Goal: Task Accomplishment & Management: Manage account settings

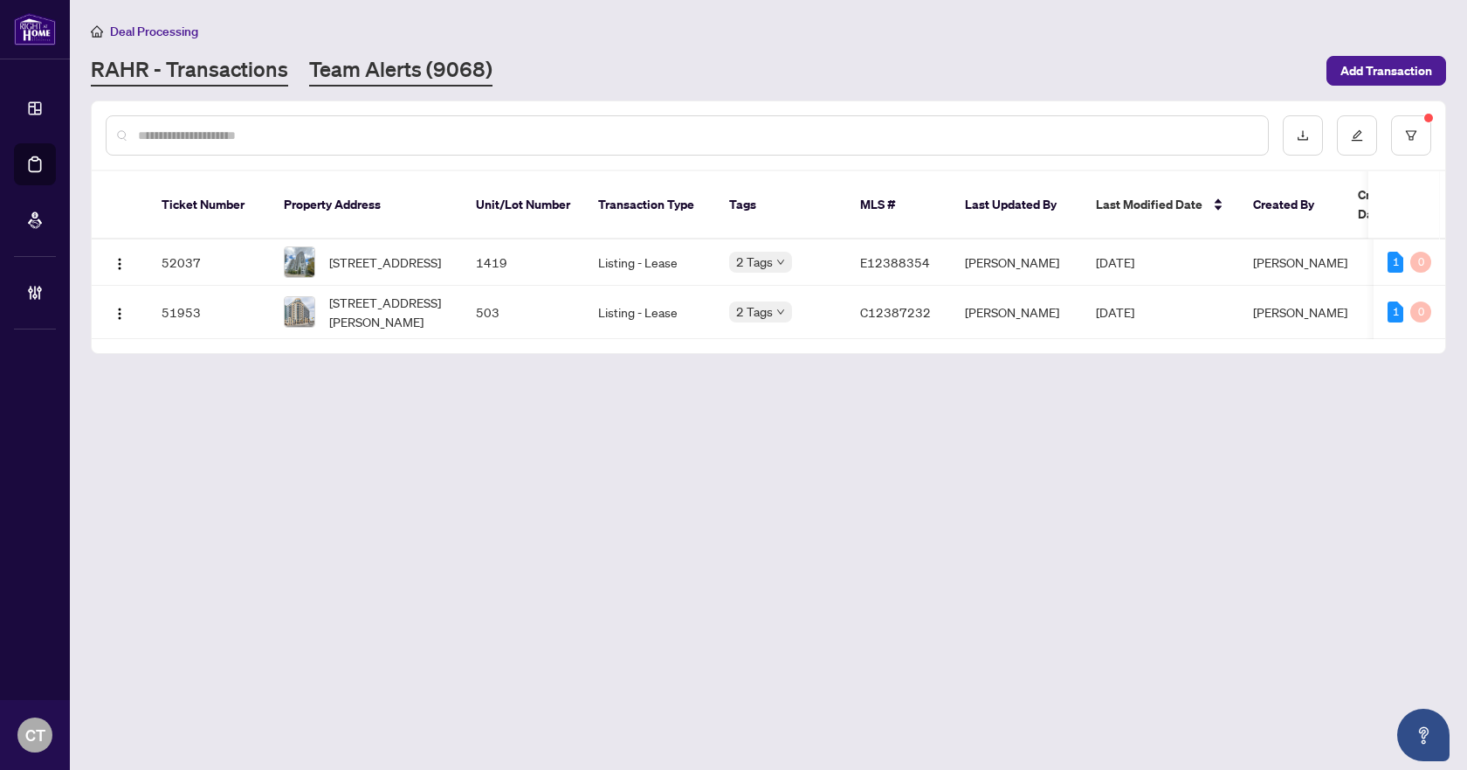
click at [390, 71] on link "Team Alerts (9068)" at bounding box center [400, 70] width 183 height 31
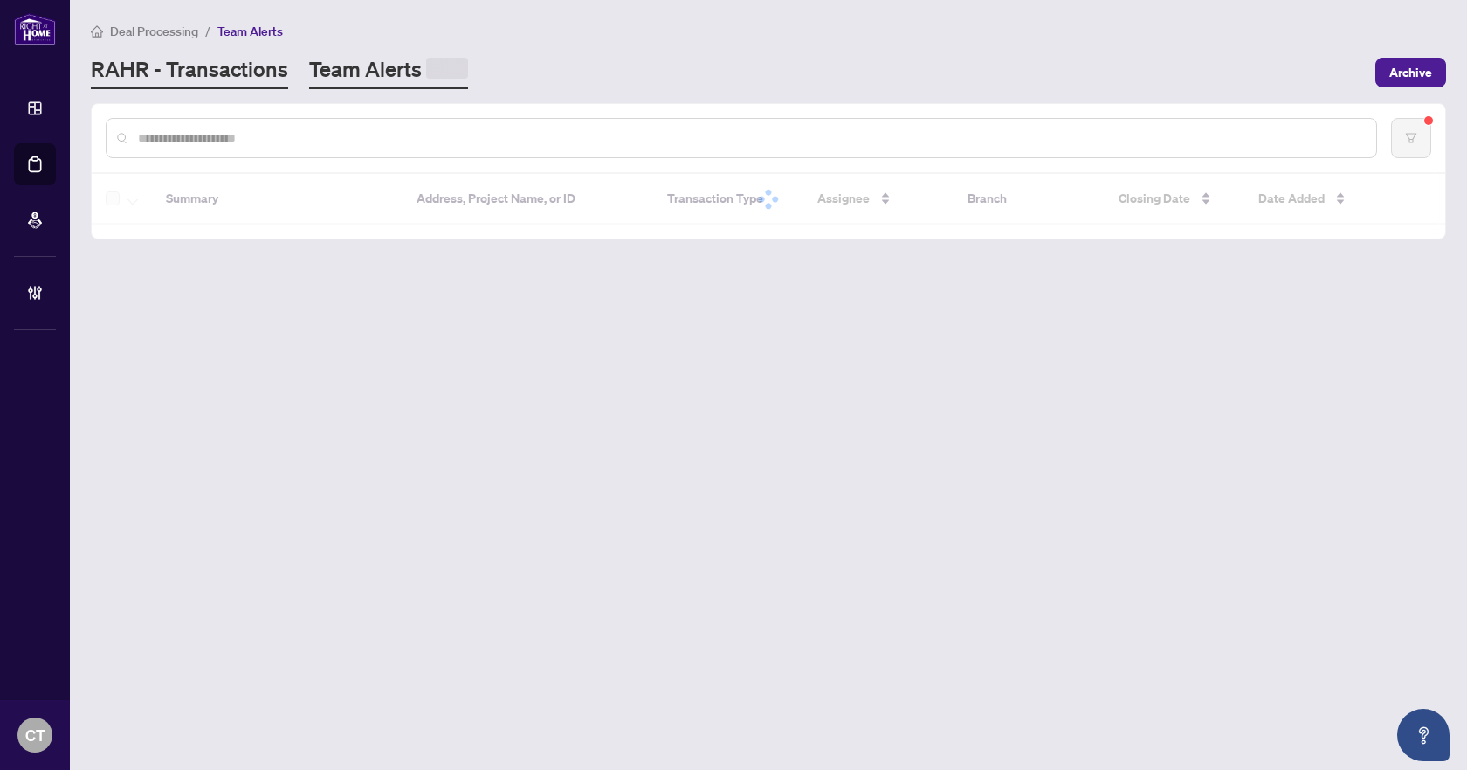
click at [246, 72] on link "RAHR - Transactions" at bounding box center [189, 72] width 197 height 34
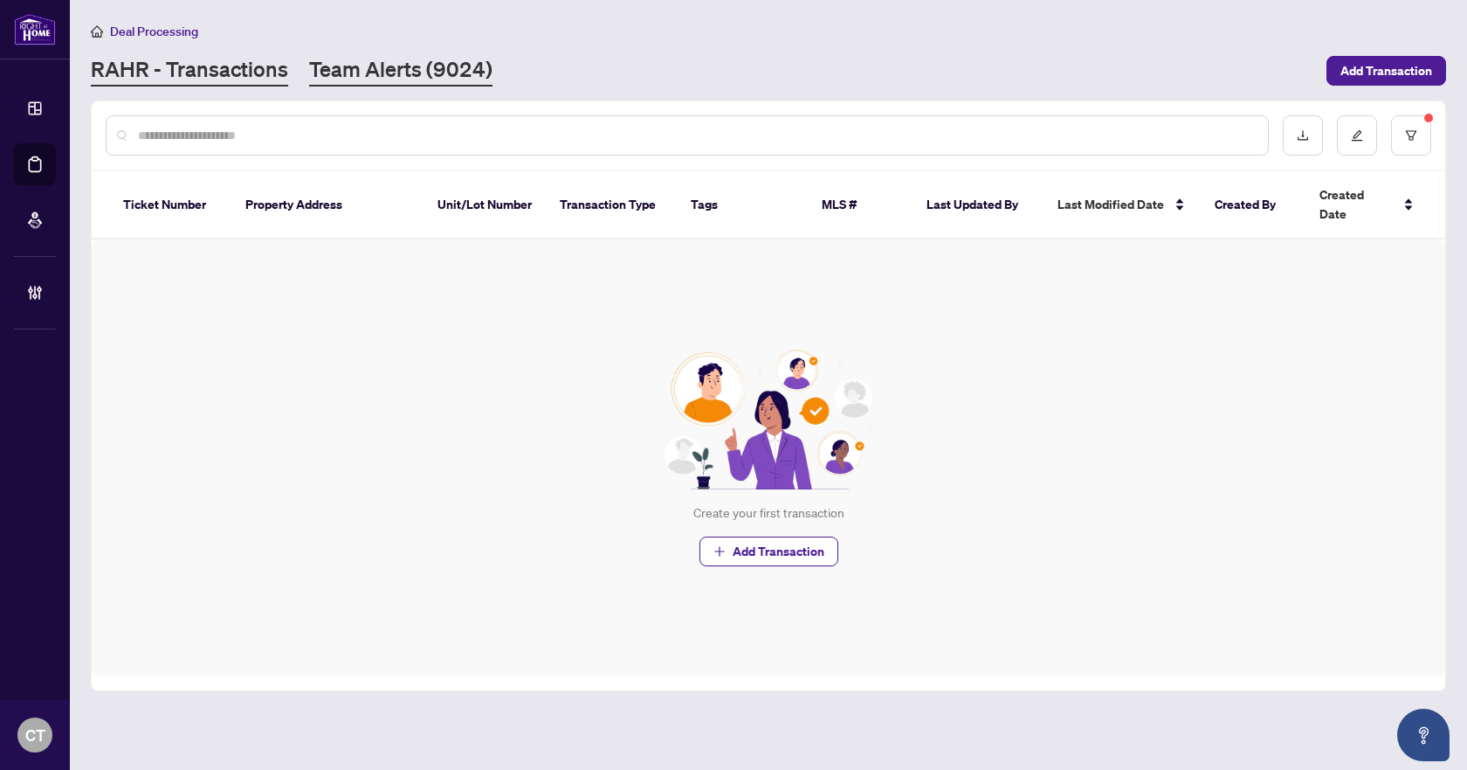
click at [450, 68] on link "Team Alerts (9024)" at bounding box center [400, 70] width 183 height 31
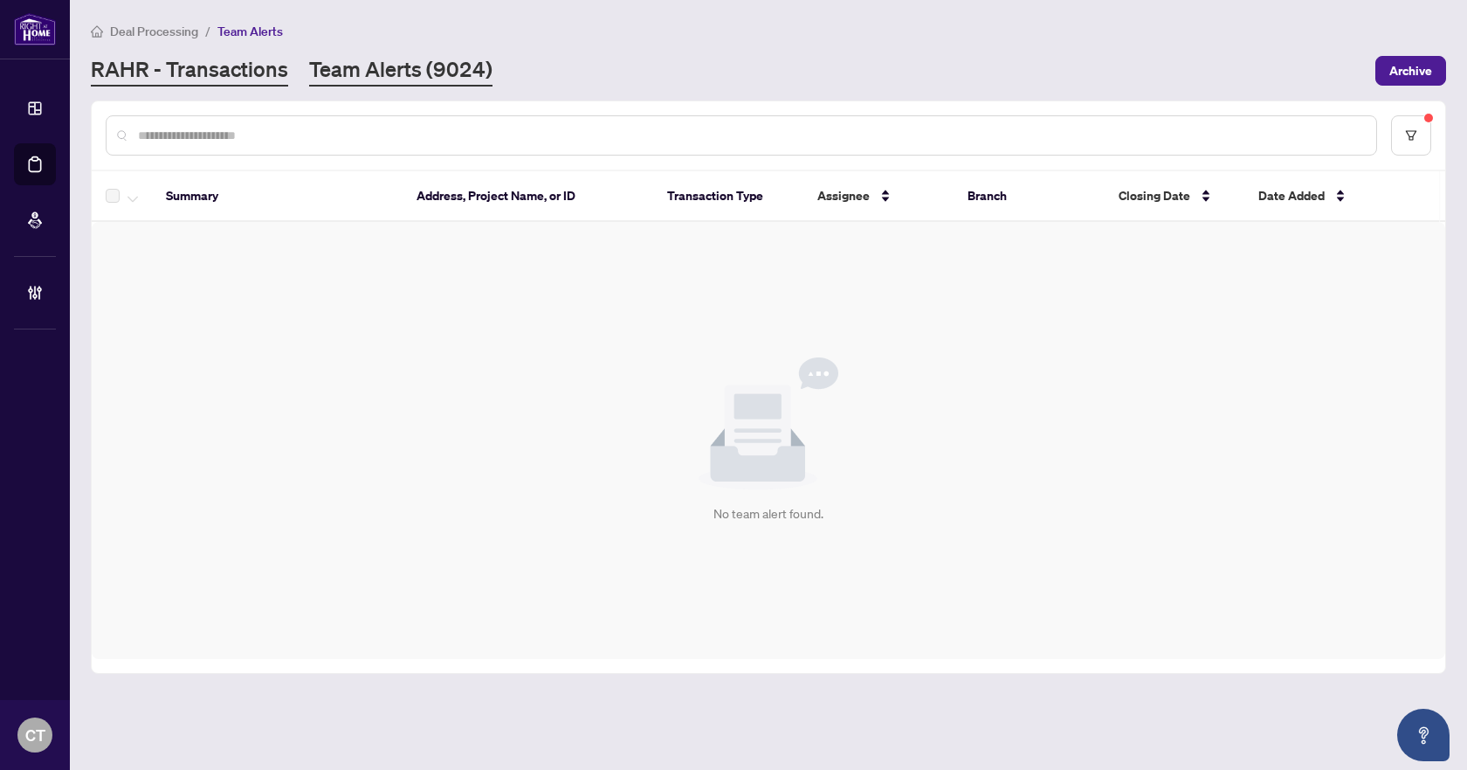
click at [203, 80] on link "RAHR - Transactions" at bounding box center [189, 70] width 197 height 31
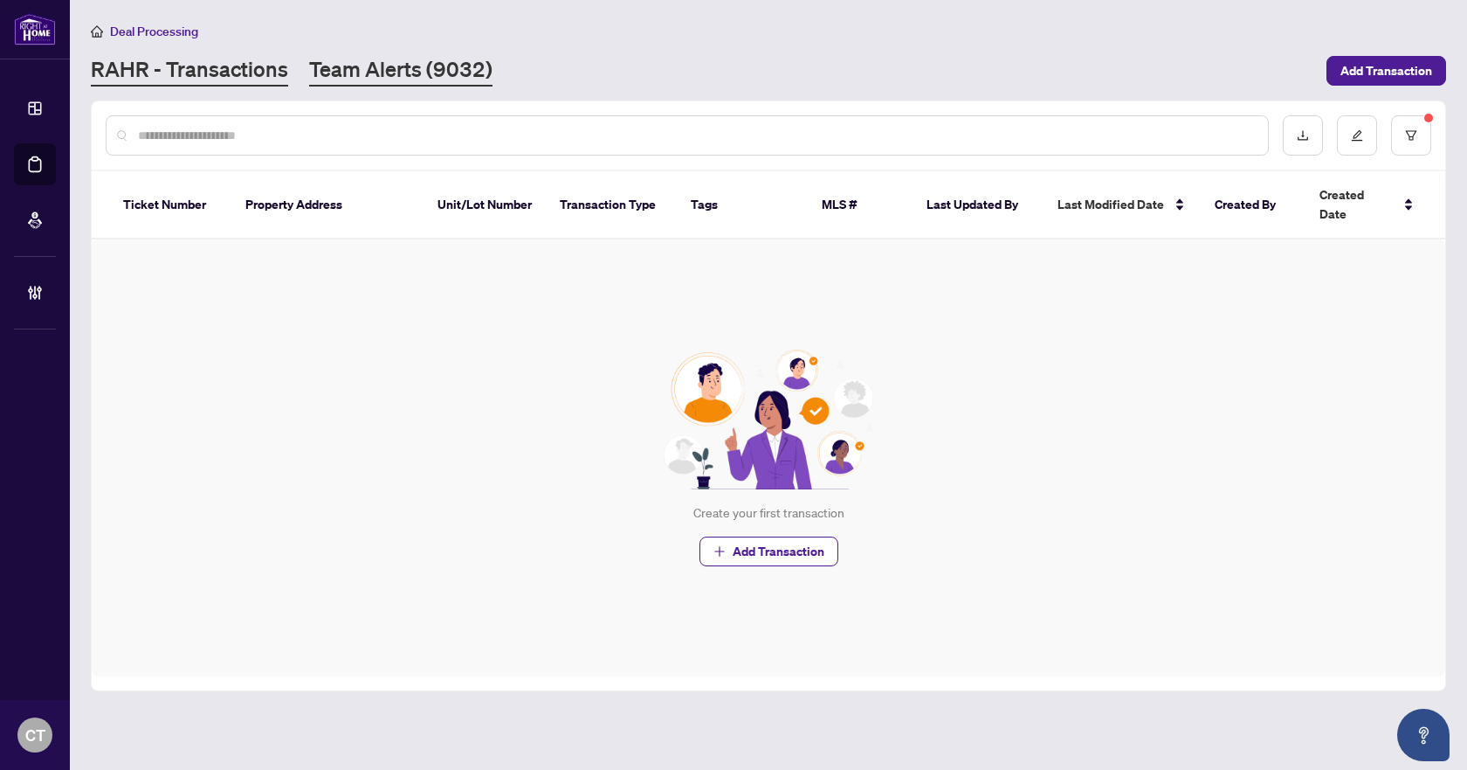
click at [389, 79] on link "Team Alerts (9032)" at bounding box center [400, 70] width 183 height 31
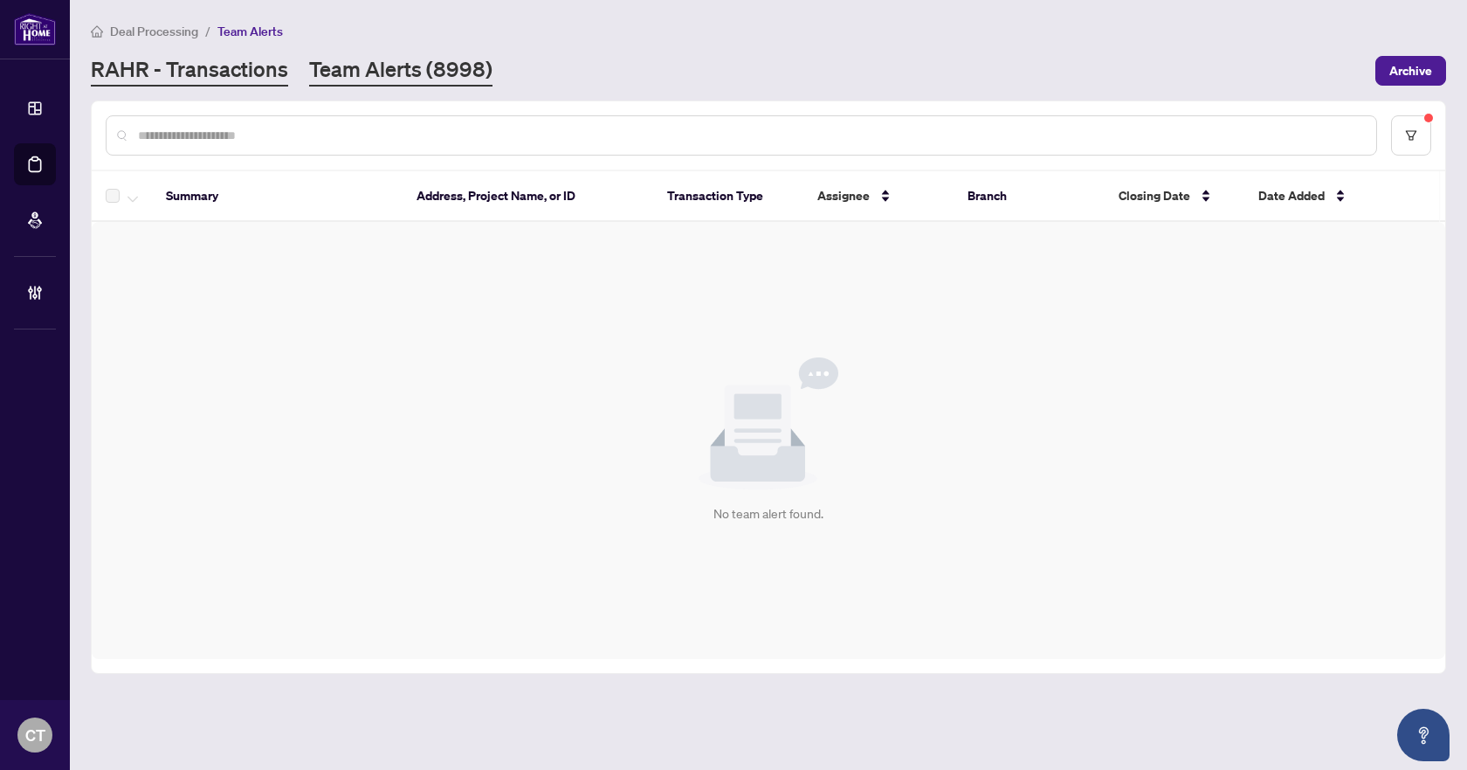
click at [195, 65] on link "RAHR - Transactions" at bounding box center [189, 70] width 197 height 31
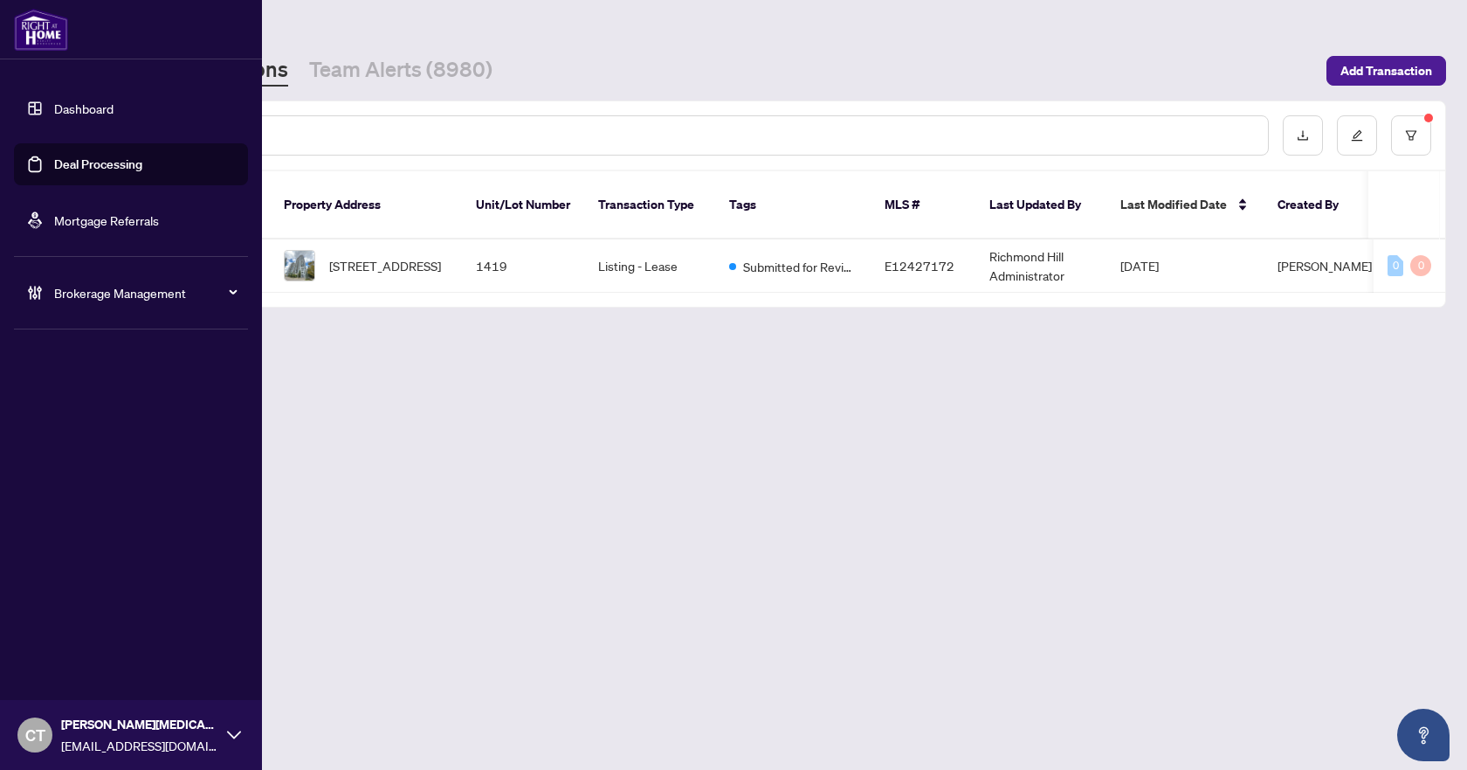
click at [35, 296] on icon at bounding box center [34, 292] width 17 height 17
click at [112, 425] on link "Manage Agents" at bounding box center [80, 419] width 86 height 16
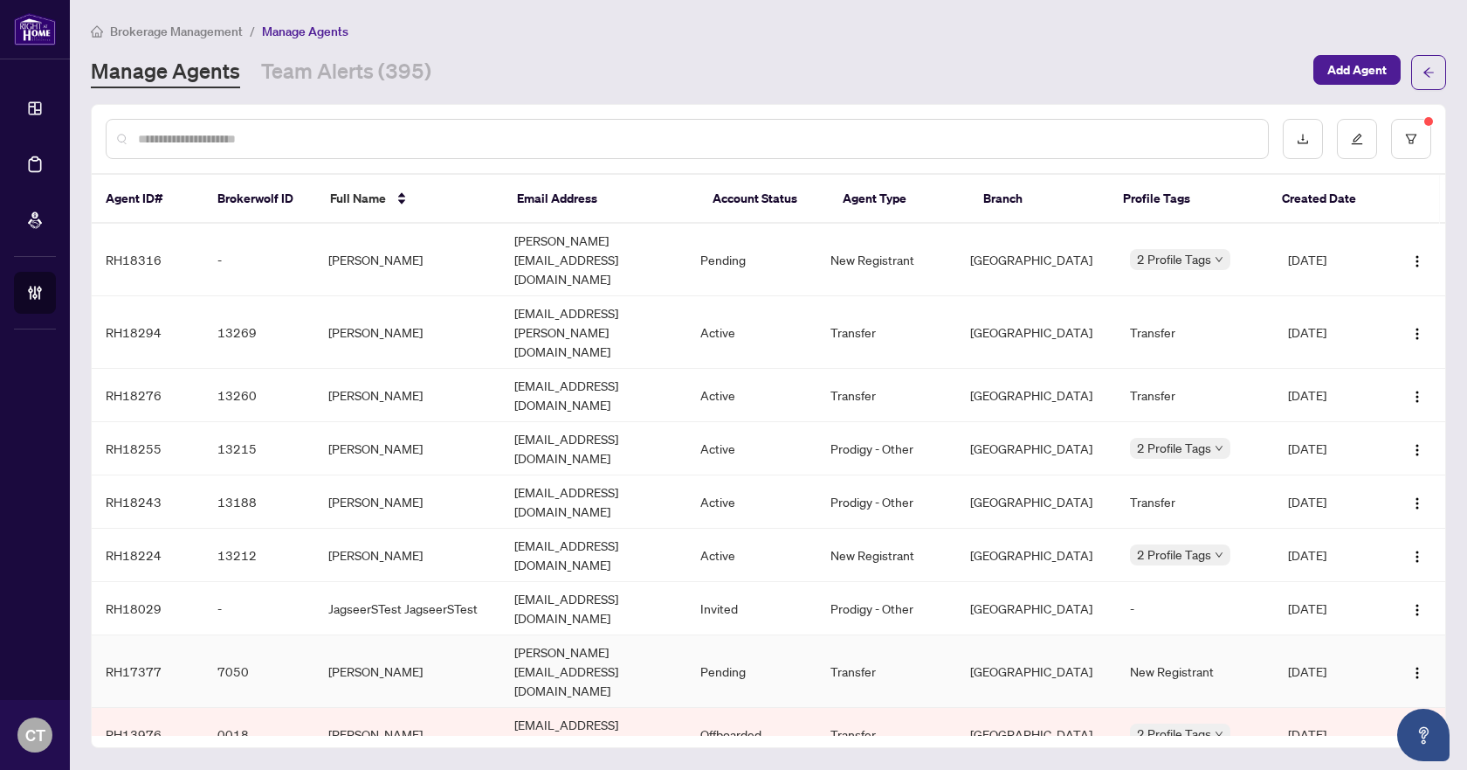
click at [367, 635] on td "[PERSON_NAME]" at bounding box center [407, 671] width 186 height 72
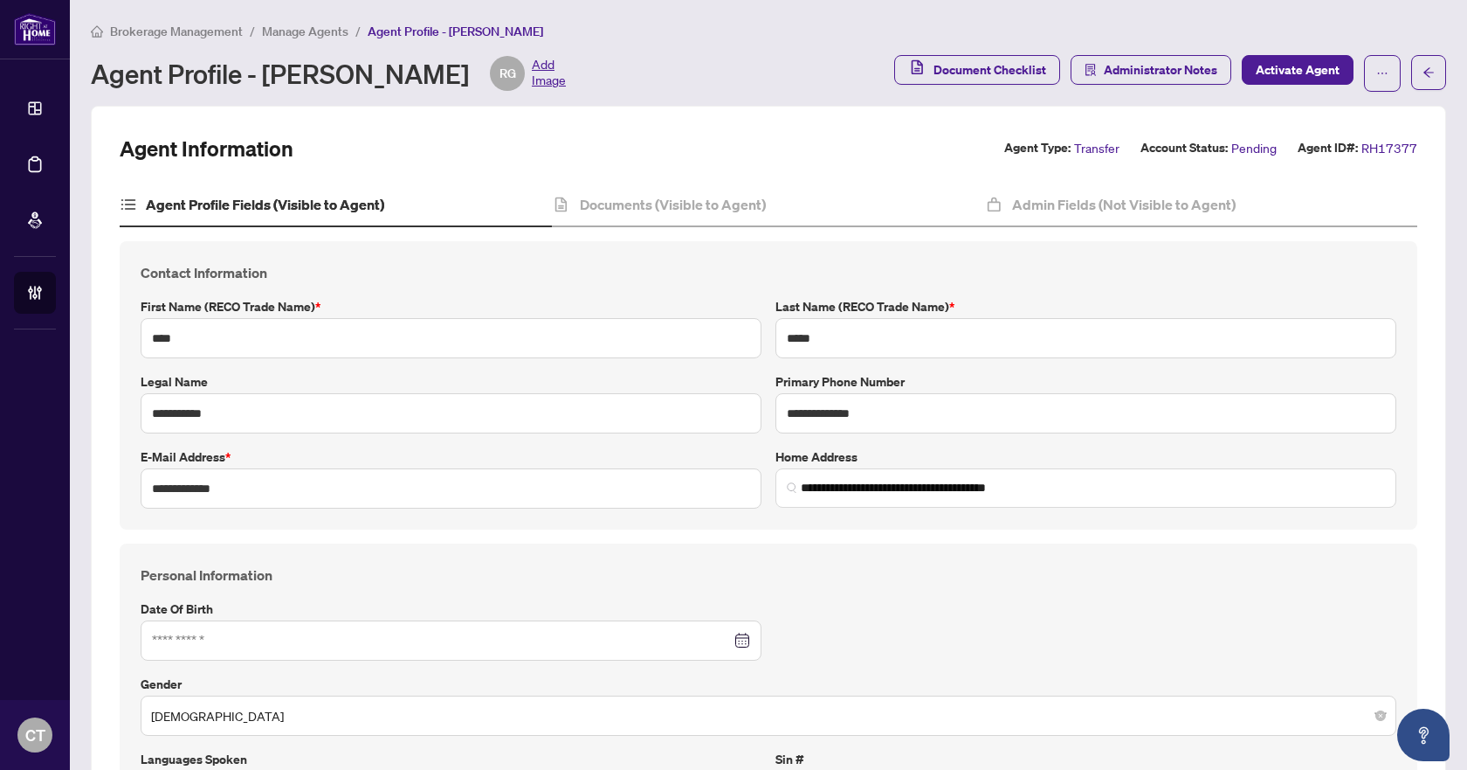
type input "**********"
type input "****"
type input "**********"
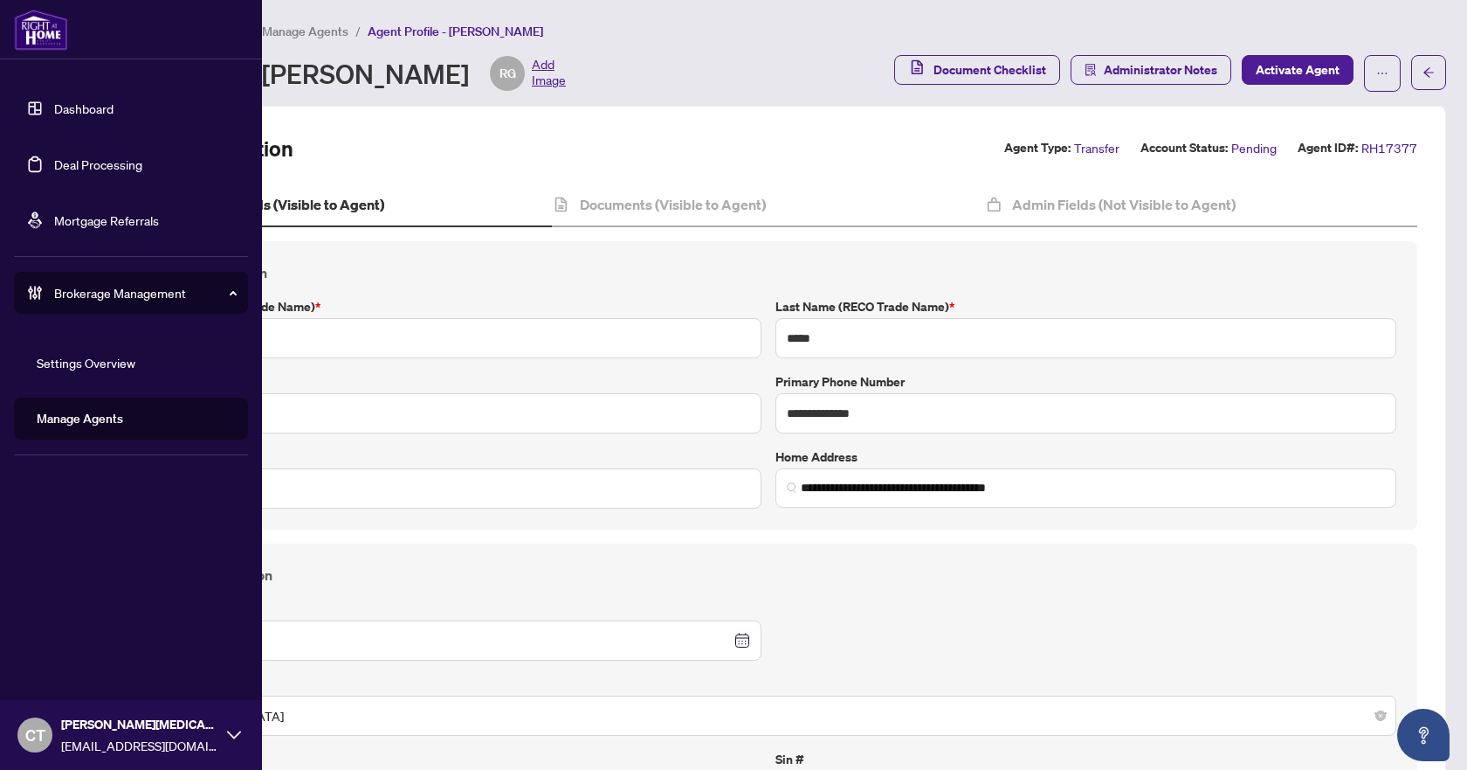
drag, startPoint x: 91, startPoint y: 409, endPoint x: 251, endPoint y: 314, distance: 186.1
click at [91, 411] on link "Manage Agents" at bounding box center [80, 419] width 86 height 16
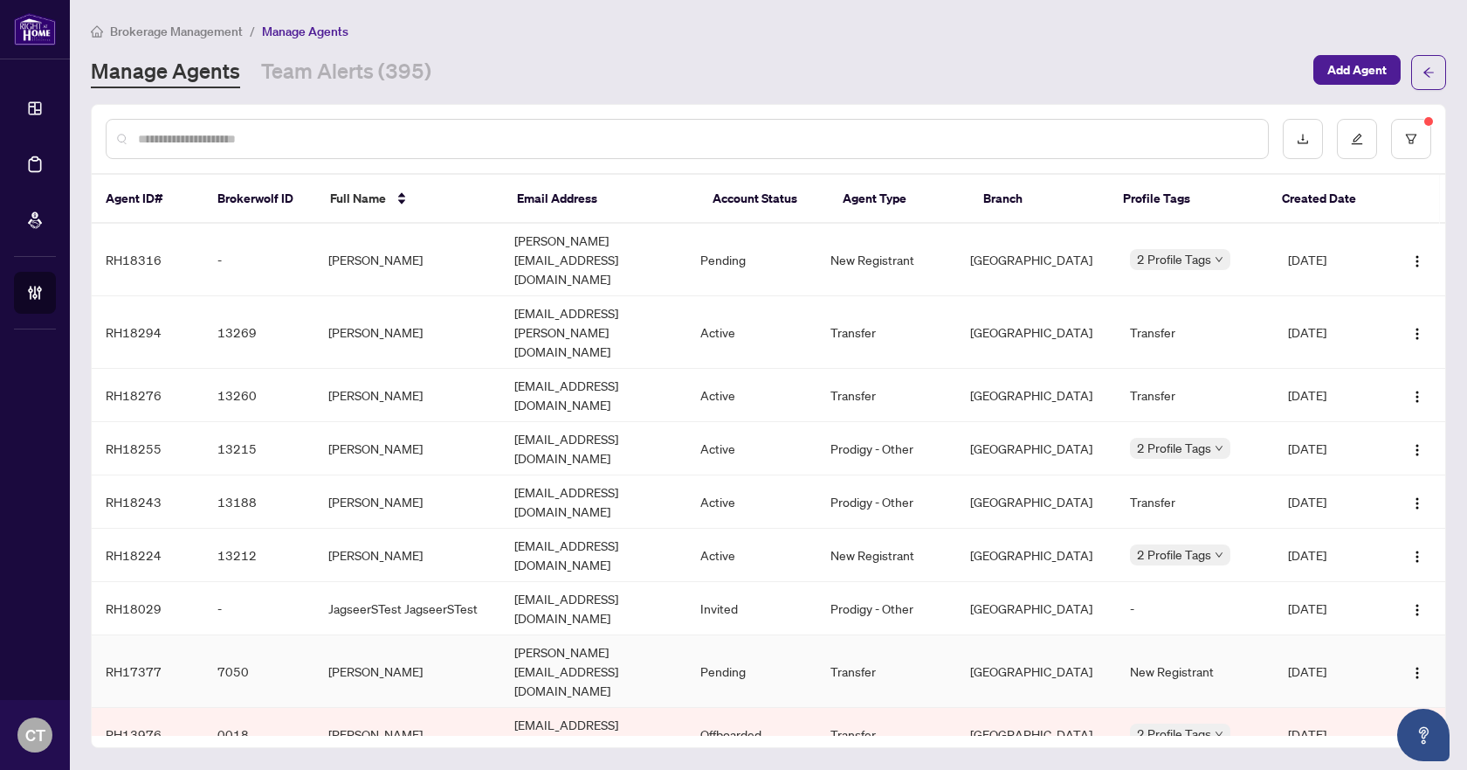
click at [577, 635] on td "[PERSON_NAME][EMAIL_ADDRESS][DOMAIN_NAME]" at bounding box center [594, 671] width 186 height 72
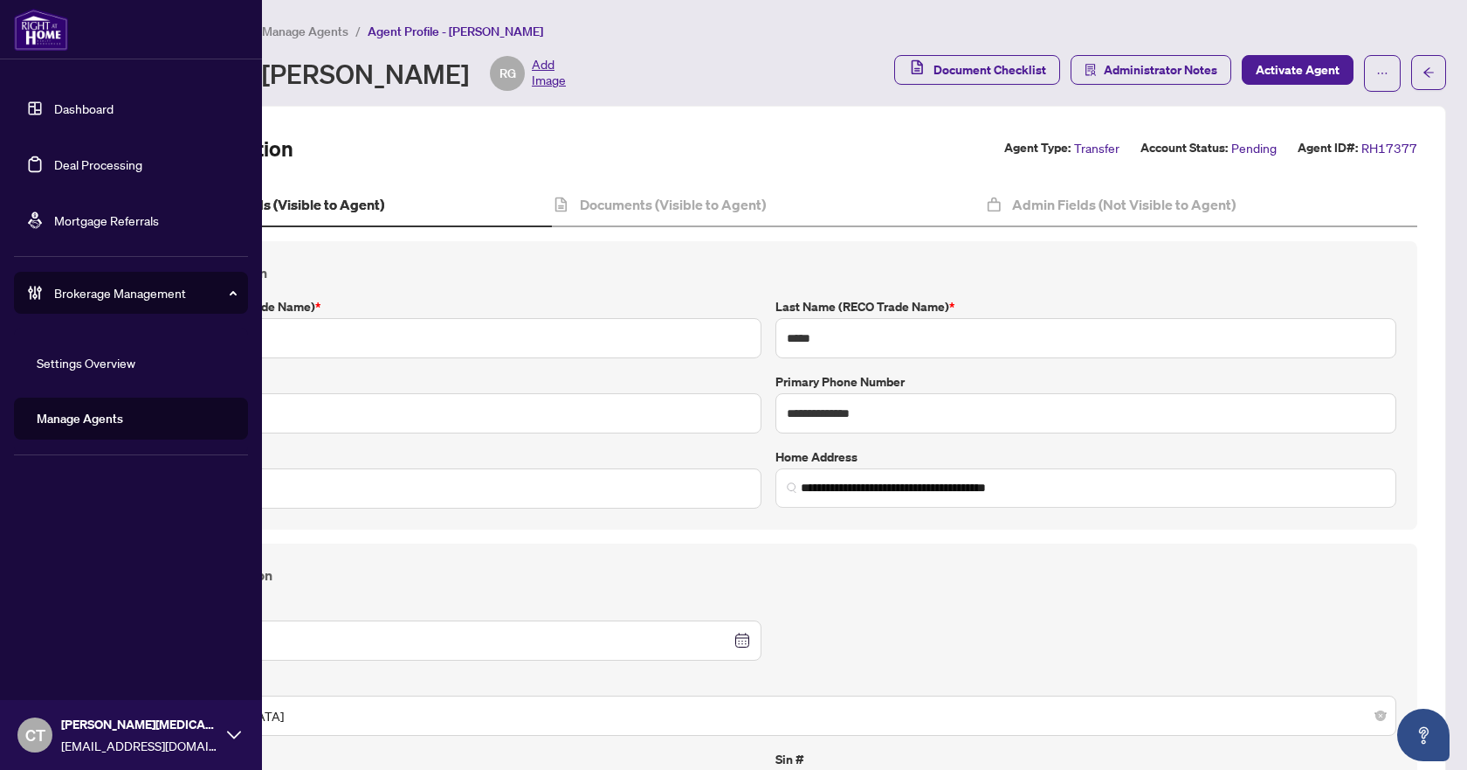
click at [56, 420] on link "Manage Agents" at bounding box center [80, 419] width 86 height 16
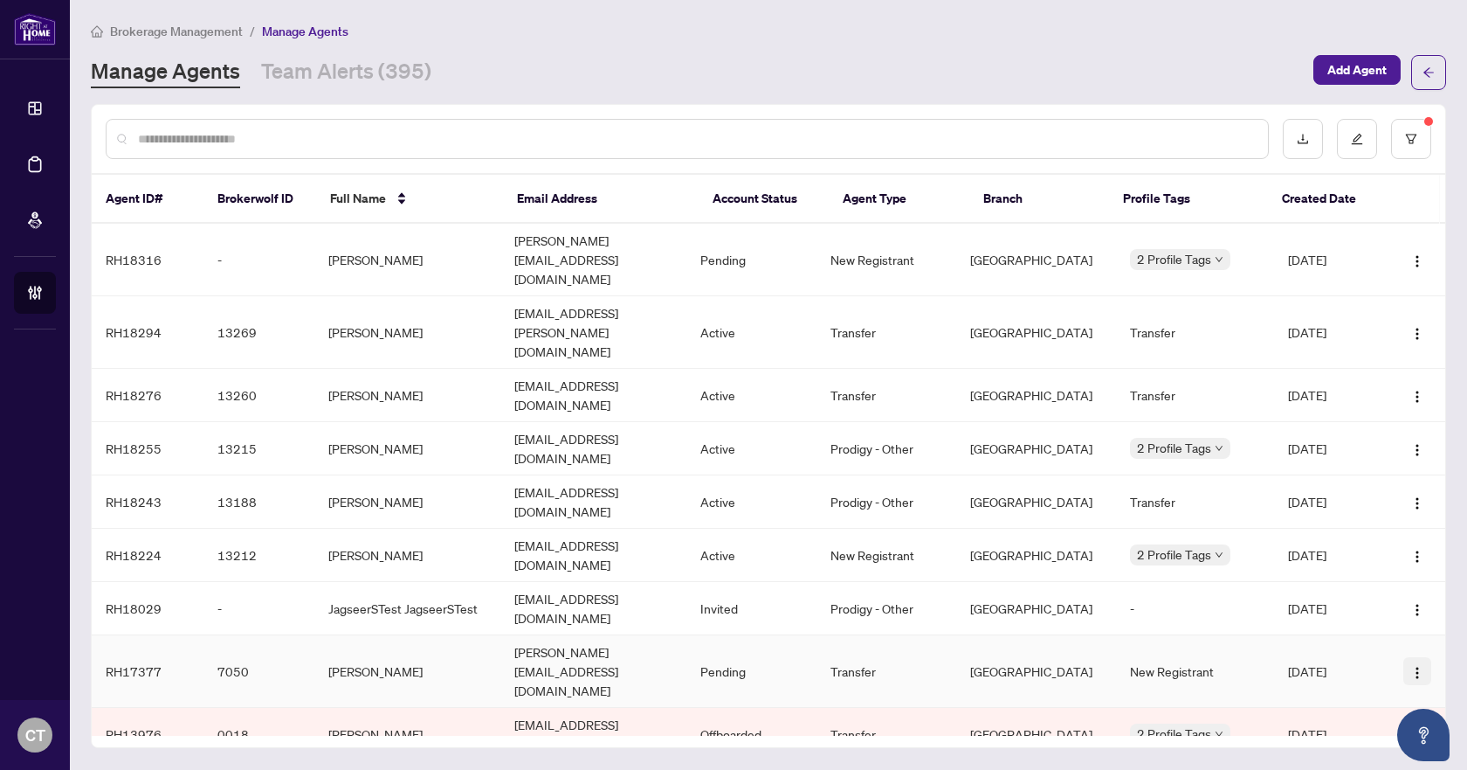
click at [1414, 666] on img "button" at bounding box center [1418, 673] width 14 height 14
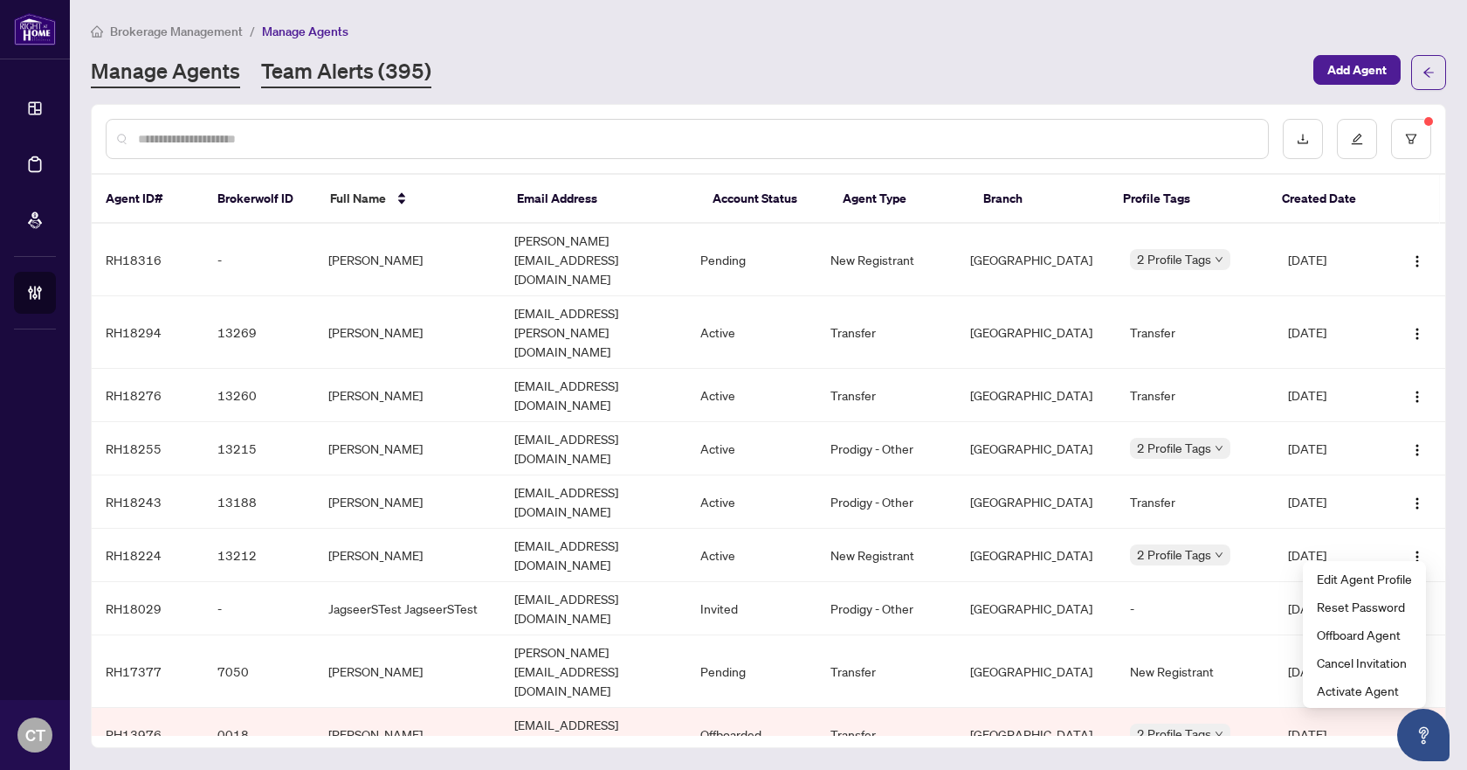
click at [373, 61] on link "Team Alerts (395)" at bounding box center [346, 72] width 170 height 31
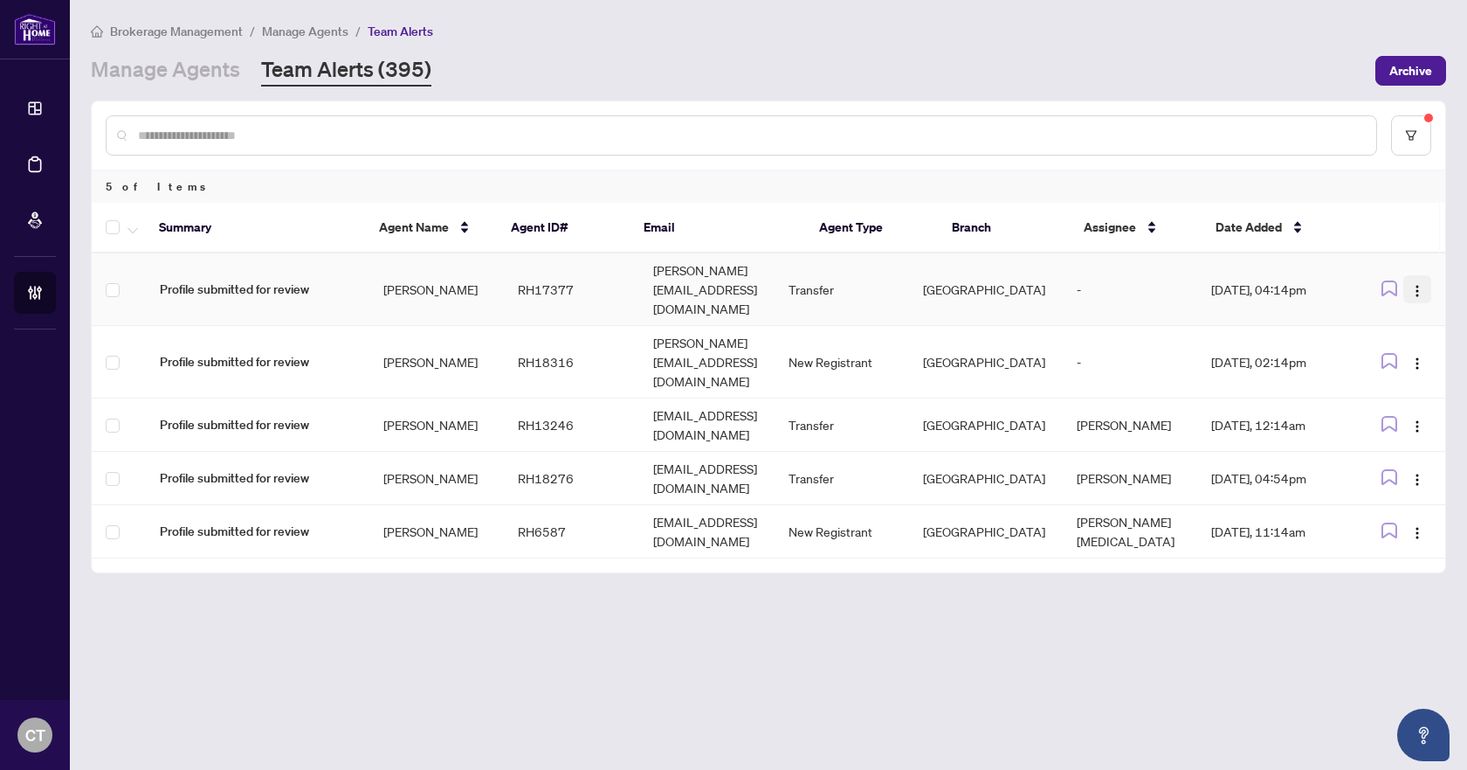
click at [1426, 281] on button "button" at bounding box center [1418, 289] width 28 height 28
click at [1265, 276] on td "[DATE], 04:14pm" at bounding box center [1279, 289] width 162 height 72
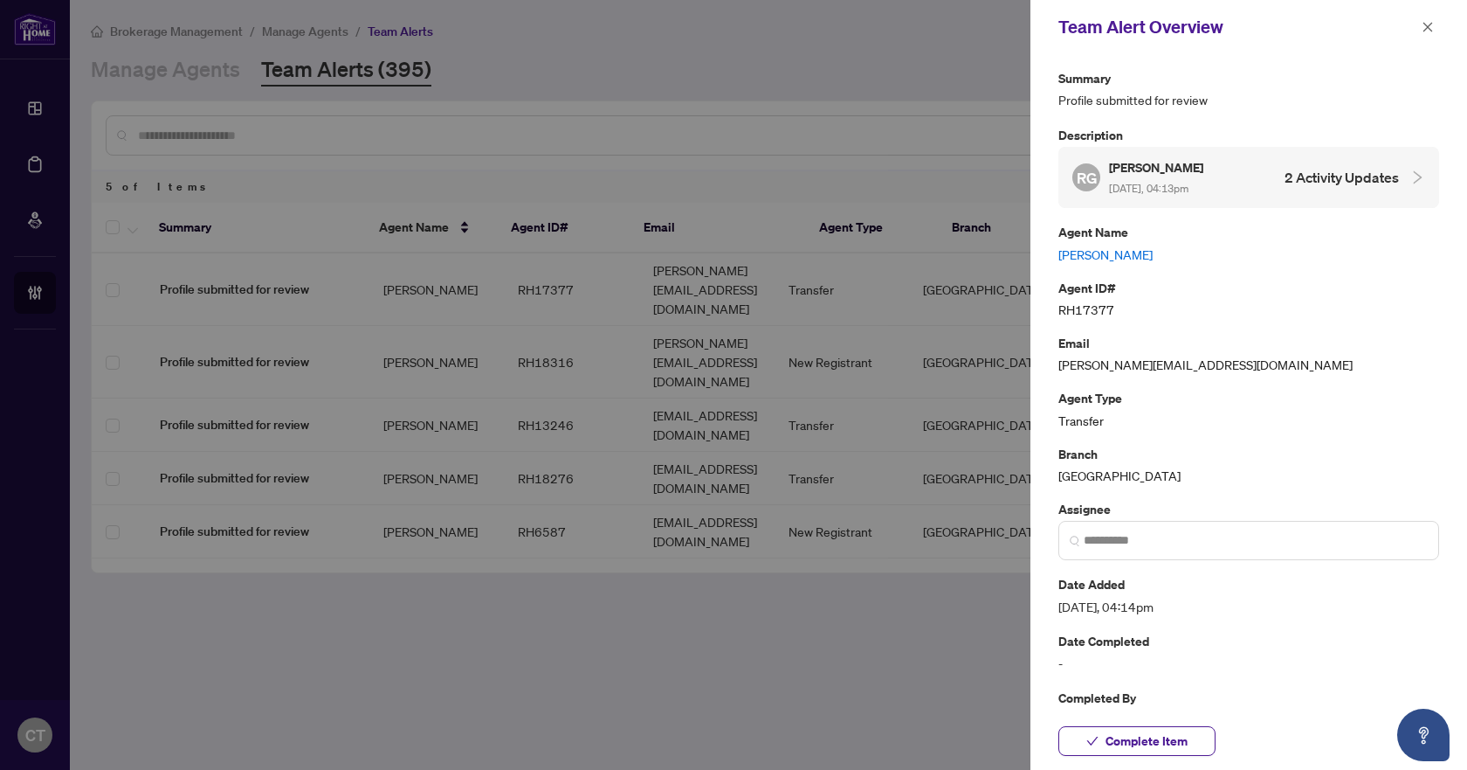
click at [1347, 179] on h4 "2 Activity Updates" at bounding box center [1342, 177] width 114 height 21
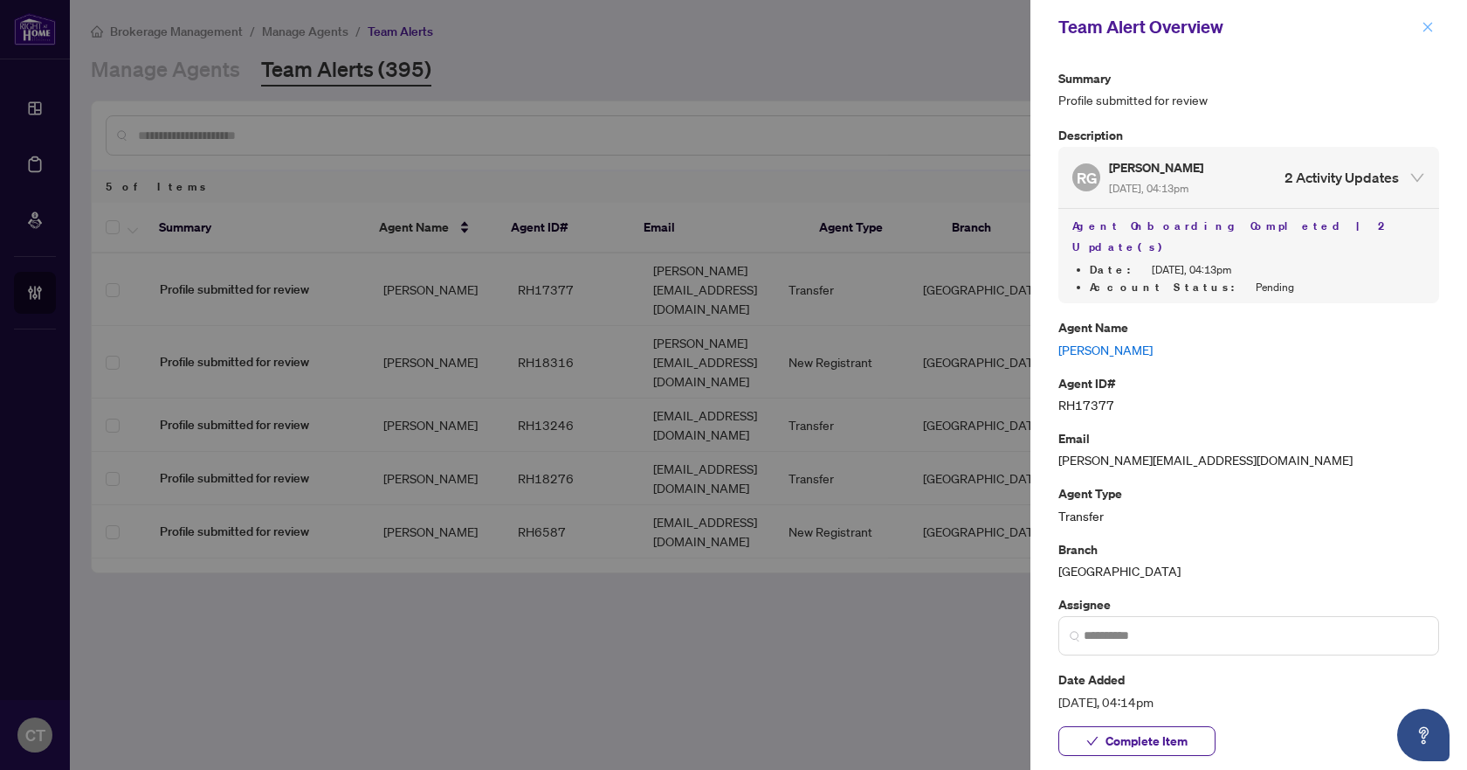
click at [1423, 25] on icon "close" at bounding box center [1428, 27] width 12 height 12
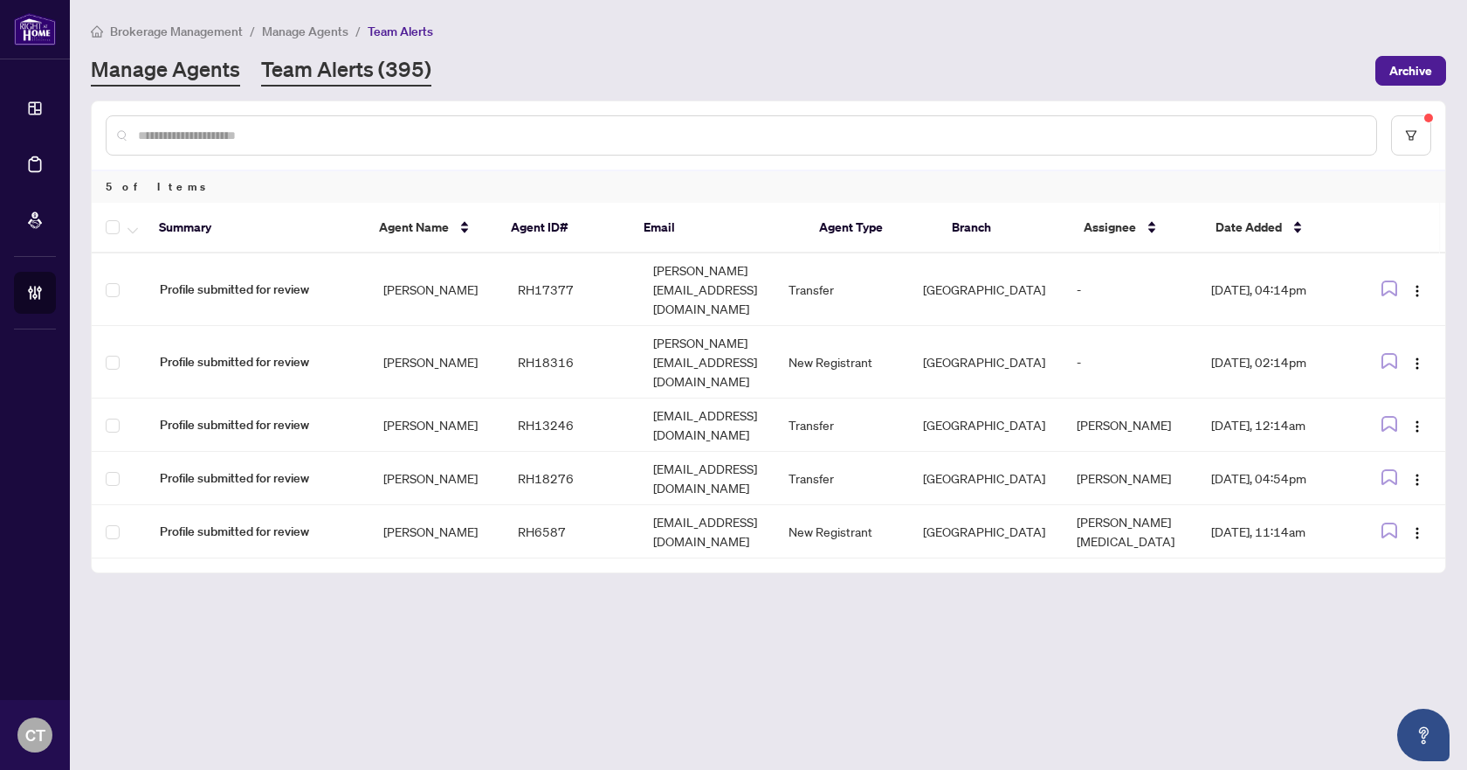
click at [210, 73] on link "Manage Agents" at bounding box center [165, 70] width 149 height 31
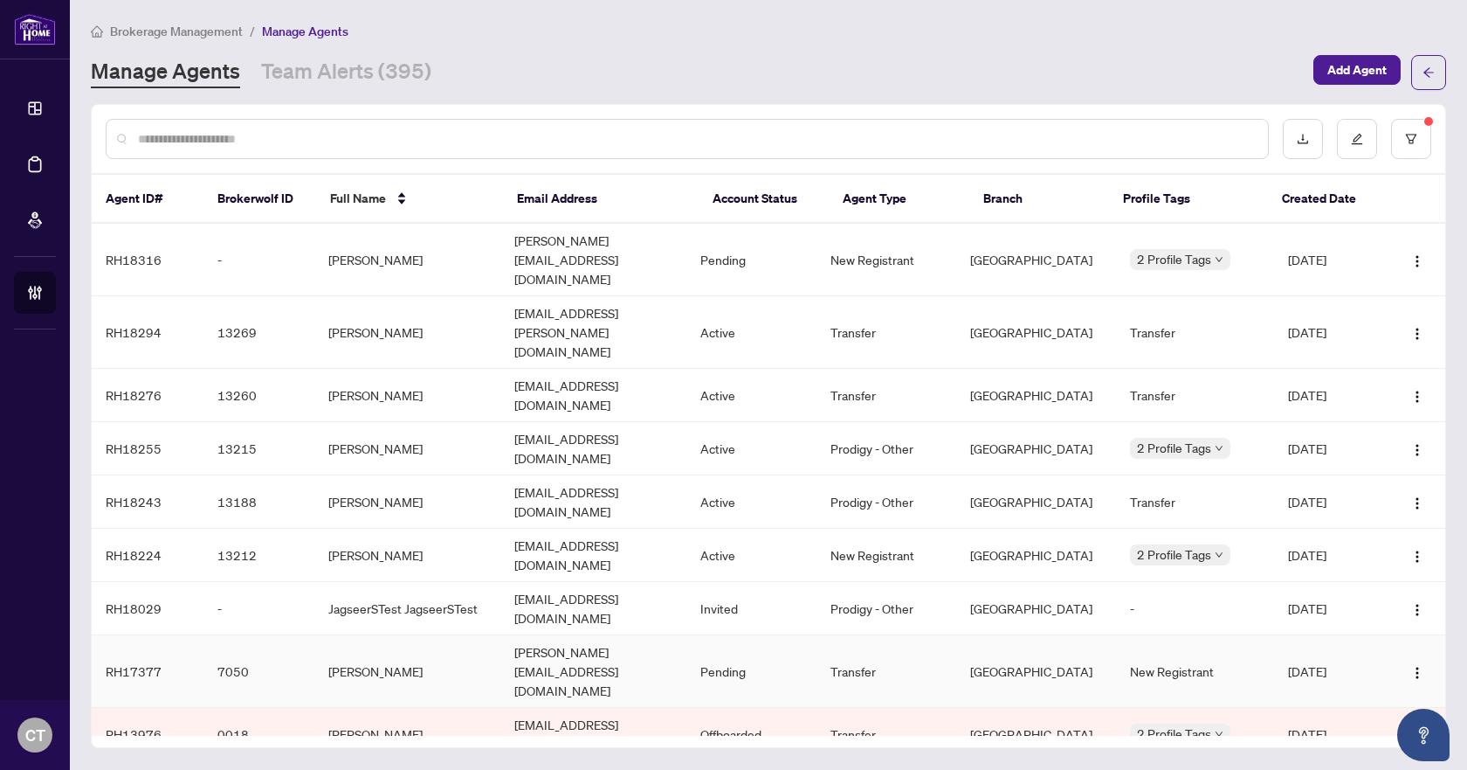
click at [338, 635] on td "[PERSON_NAME]" at bounding box center [407, 671] width 186 height 72
